Goal: Check status: Check status

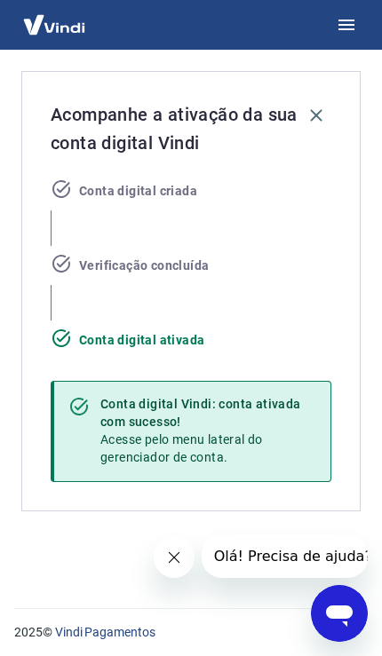
click at [186, 565] on button "Fechar mensagem da empresa" at bounding box center [173, 557] width 41 height 41
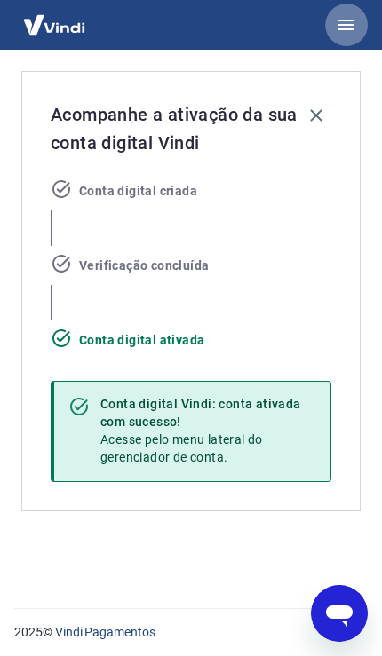
click at [344, 27] on icon "button" at bounding box center [345, 24] width 21 height 21
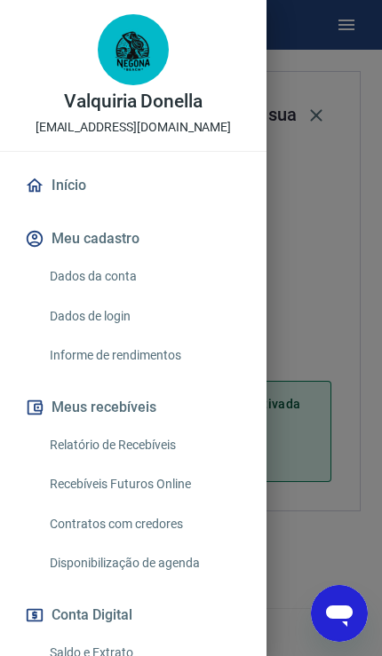
click at [63, 180] on link "Início" at bounding box center [133, 185] width 224 height 39
